Goal: Find specific page/section

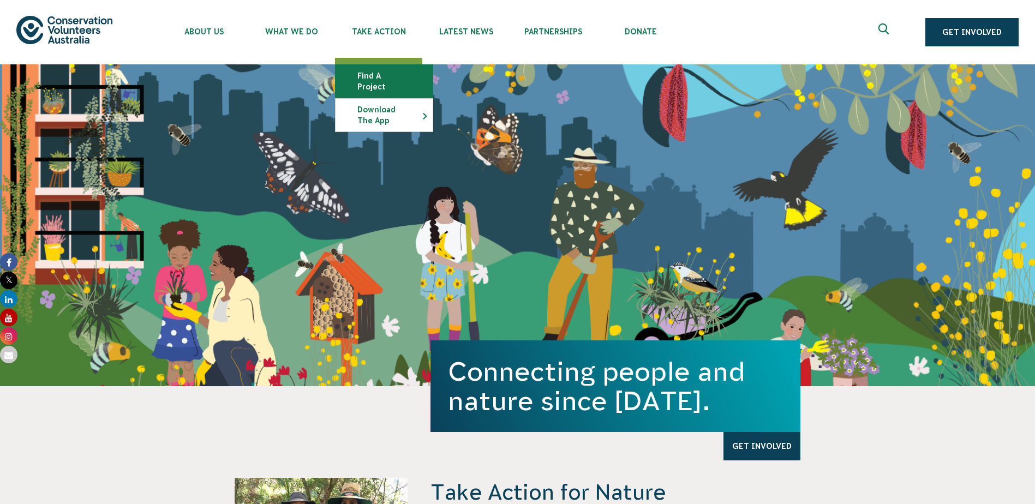
click at [378, 80] on link "Find a project" at bounding box center [383, 81] width 97 height 33
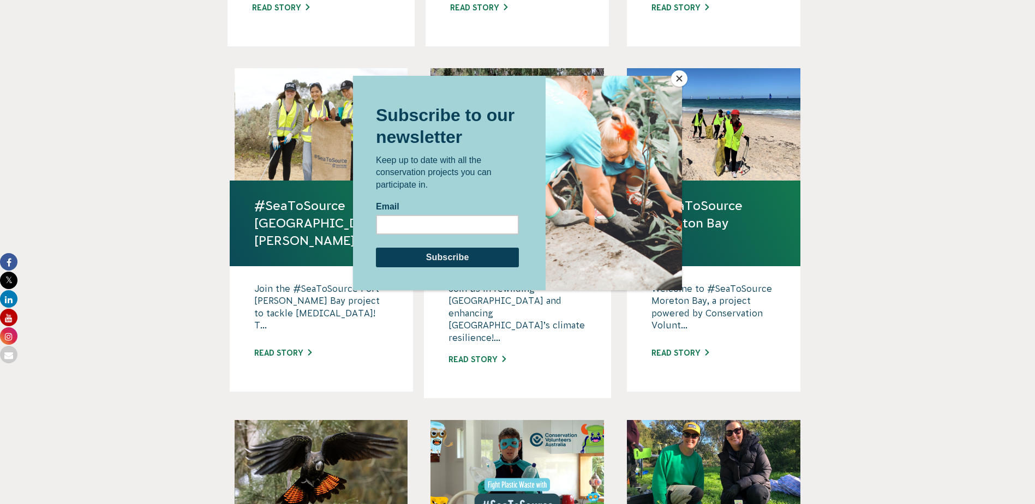
scroll to position [655, 0]
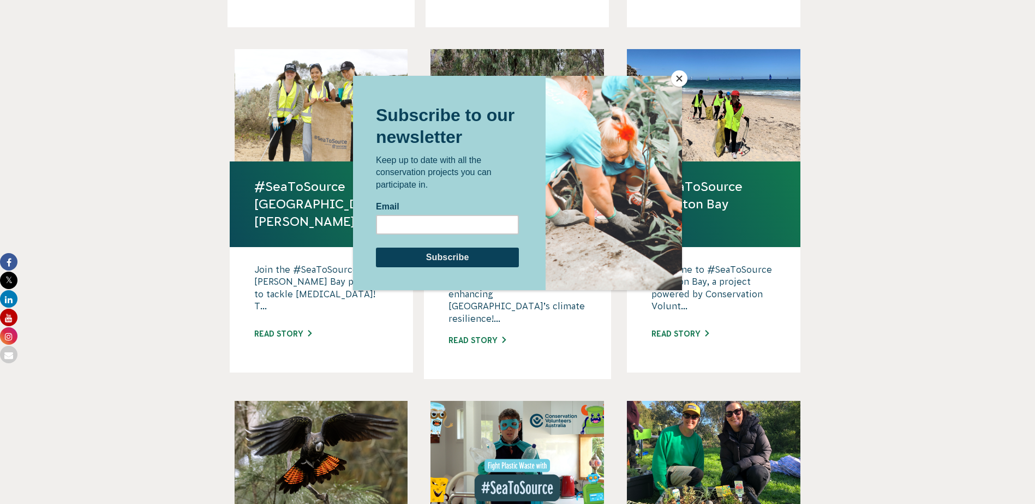
click at [682, 76] on button "Close" at bounding box center [679, 78] width 16 height 16
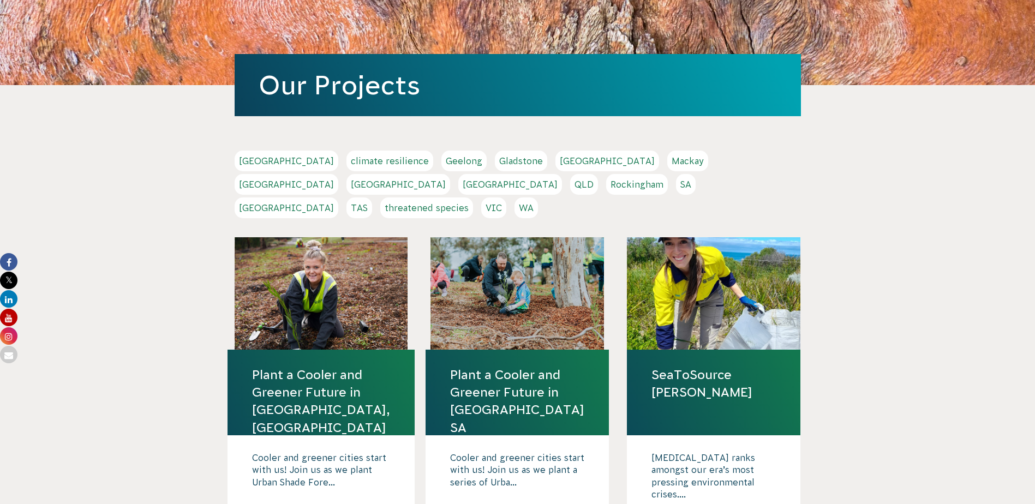
scroll to position [109, 0]
